Goal: Task Accomplishment & Management: Complete application form

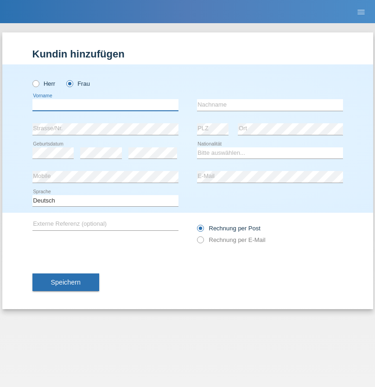
click at [105, 105] on input "text" at bounding box center [105, 105] width 146 height 12
type input "Maria"
click at [270, 105] on input "text" at bounding box center [270, 105] width 146 height 12
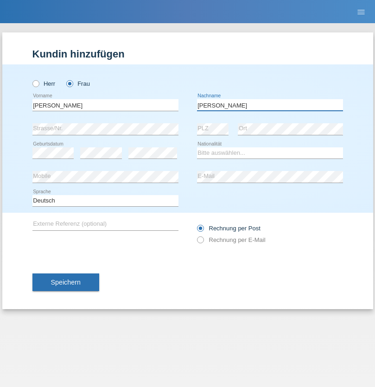
type input "Gomes"
select select "AO"
select select "C"
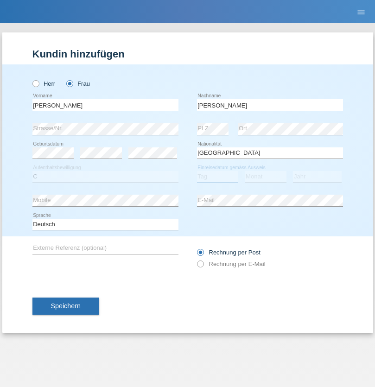
select select "20"
select select "04"
select select "2009"
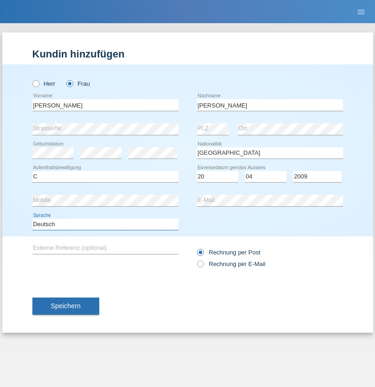
select select "en"
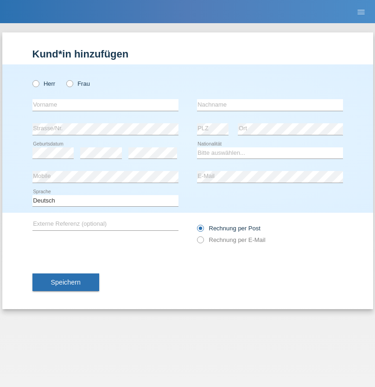
radio input "true"
click at [105, 105] on input "text" at bounding box center [105, 105] width 146 height 12
type input "[PERSON_NAME]"
click at [270, 105] on input "text" at bounding box center [270, 105] width 146 height 12
type input "Nemani"
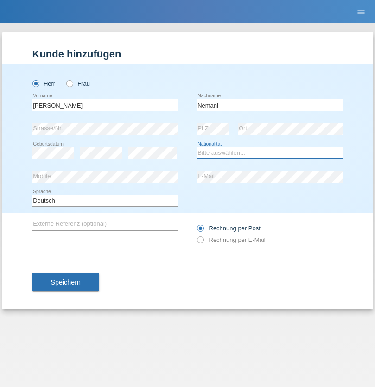
select select "AF"
select select "C"
select select "02"
select select "01"
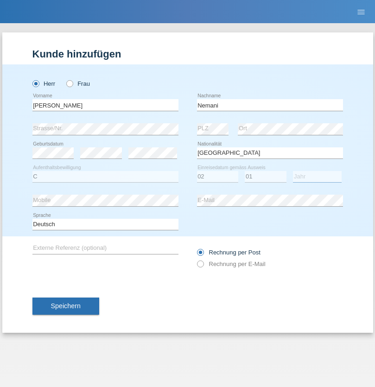
select select "2021"
